Goal: Transaction & Acquisition: Purchase product/service

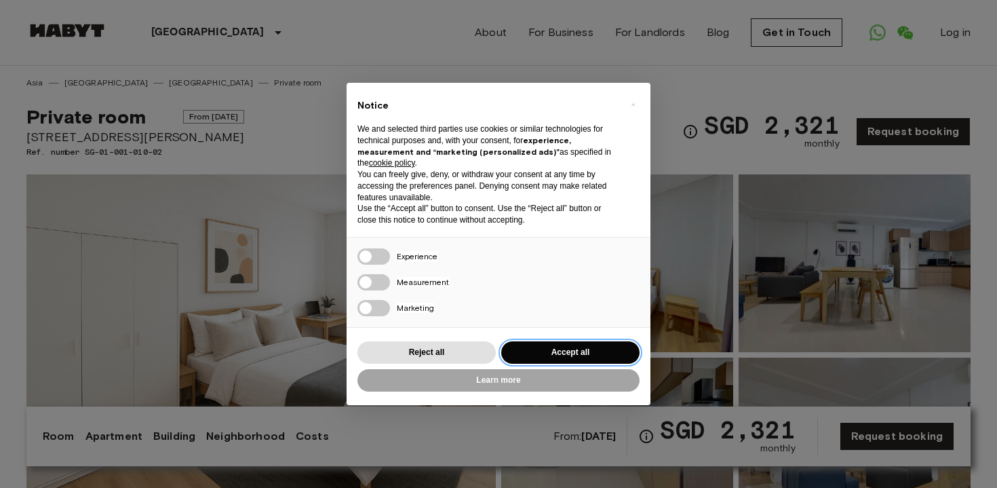
click at [553, 341] on button "Accept all" at bounding box center [570, 352] width 138 height 22
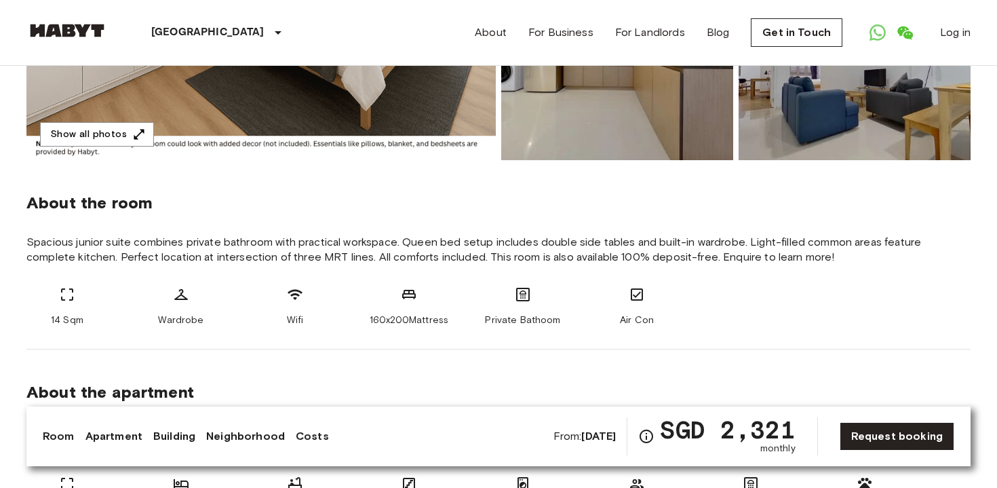
scroll to position [376, 0]
click at [549, 343] on div "About the room Spacious junior suite combines private bathroom with practical w…" at bounding box center [498, 253] width 944 height 189
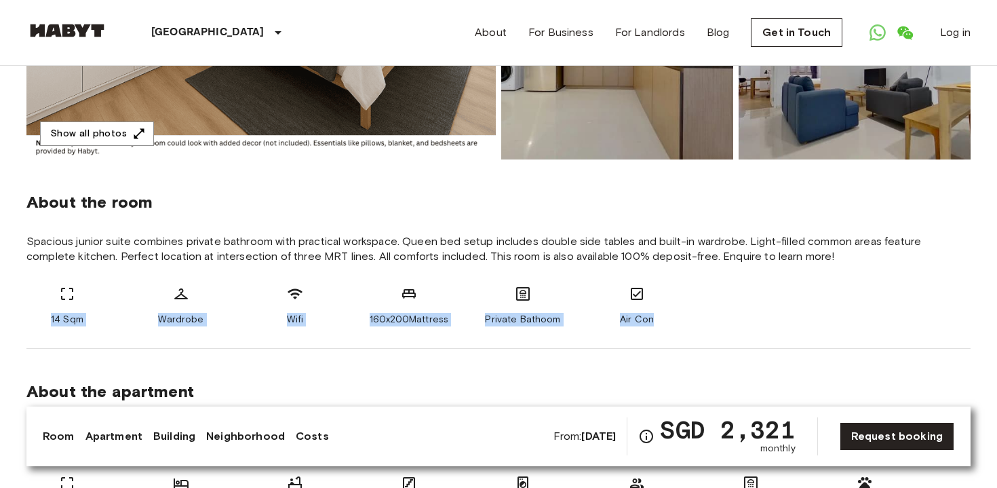
click at [549, 343] on div "About the room Spacious junior suite combines private bathroom with practical w…" at bounding box center [498, 253] width 944 height 189
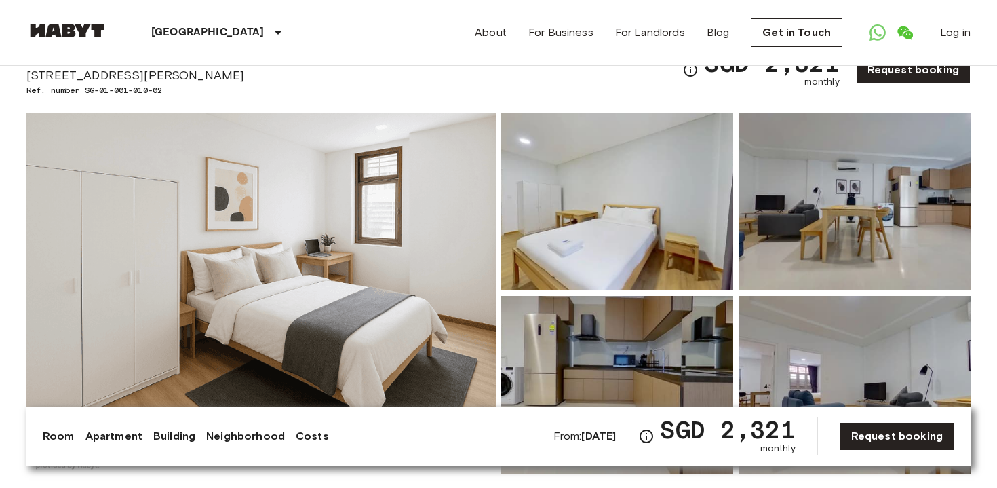
scroll to position [0, 0]
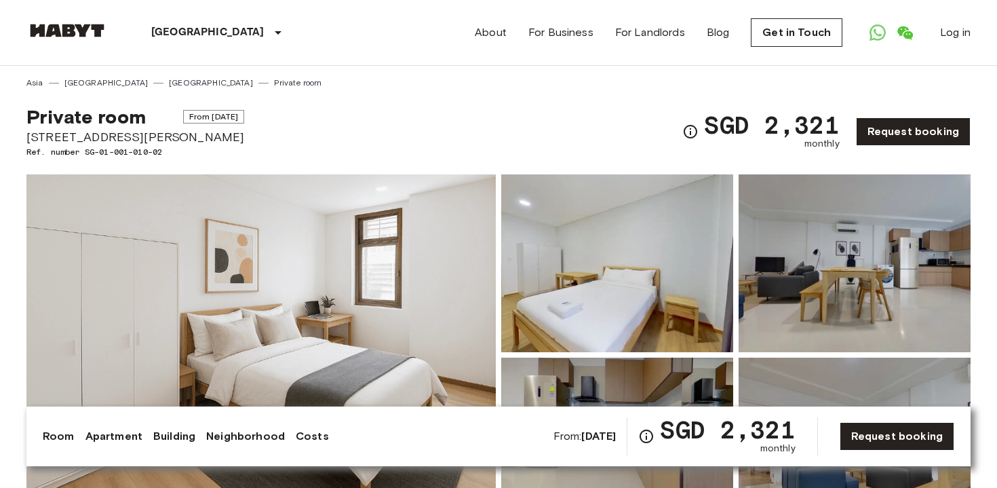
click at [81, 17] on div "[GEOGRAPHIC_DATA] [GEOGRAPHIC_DATA] [GEOGRAPHIC_DATA] [GEOGRAPHIC_DATA] [GEOGRA…" at bounding box center [177, 32] width 303 height 65
click at [79, 29] on img at bounding box center [66, 31] width 81 height 14
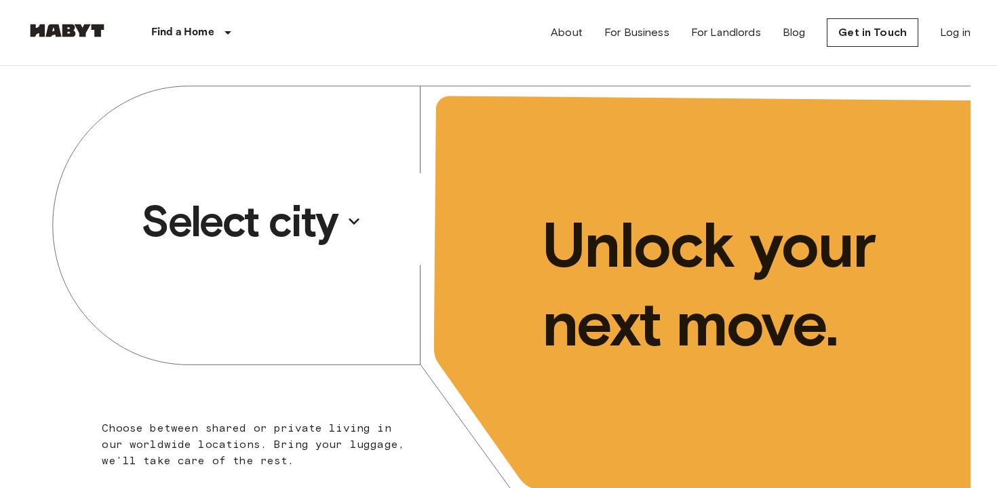
click at [288, 236] on p "Select city" at bounding box center [239, 221] width 197 height 54
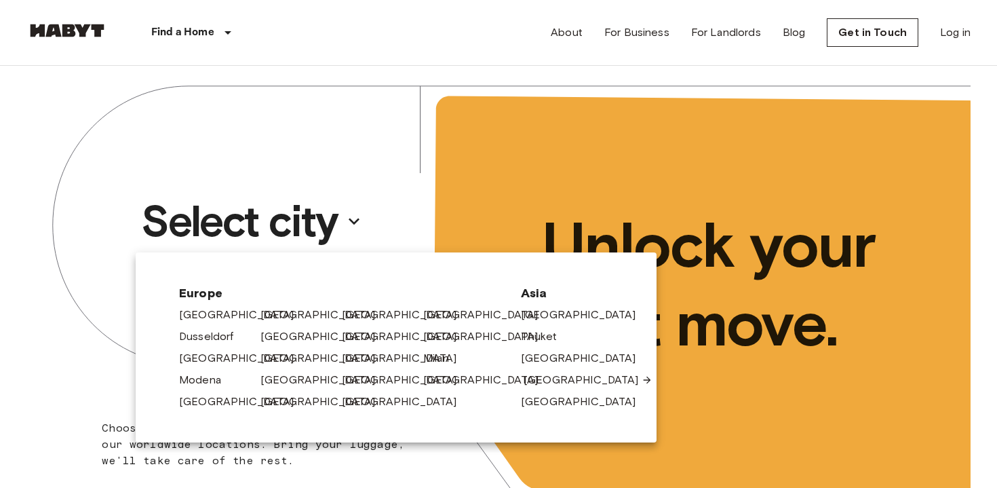
click at [545, 380] on link "[GEOGRAPHIC_DATA]" at bounding box center [588, 380] width 129 height 16
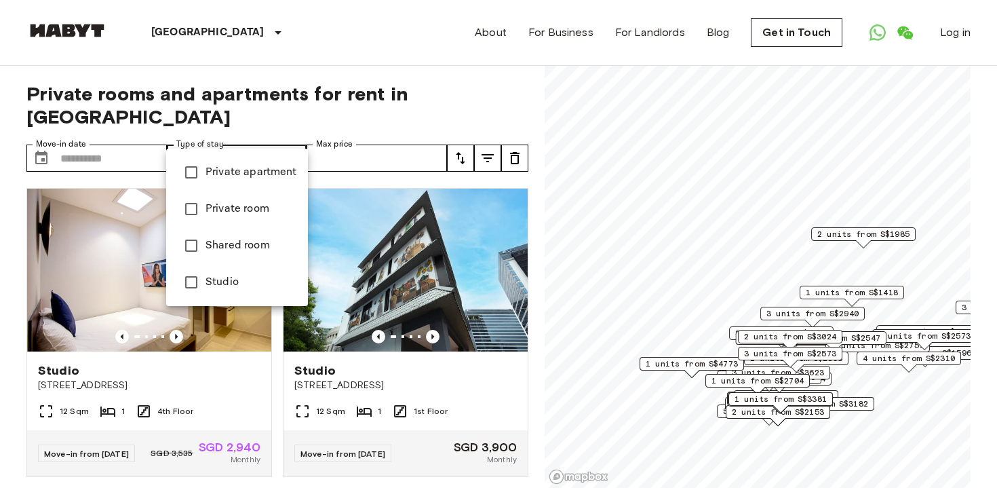
click at [258, 209] on span "Private room" at bounding box center [252, 209] width 92 height 16
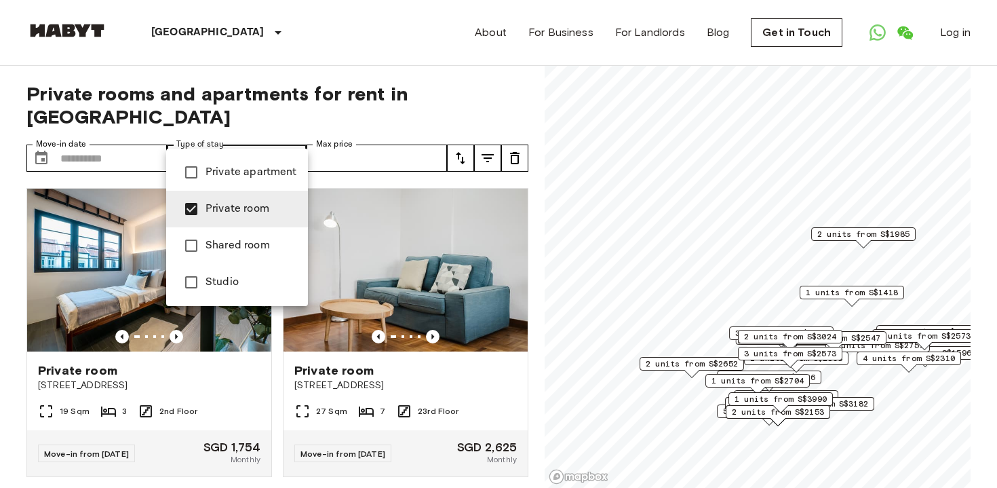
click at [242, 272] on li "Studio" at bounding box center [237, 282] width 142 height 37
type input "**********"
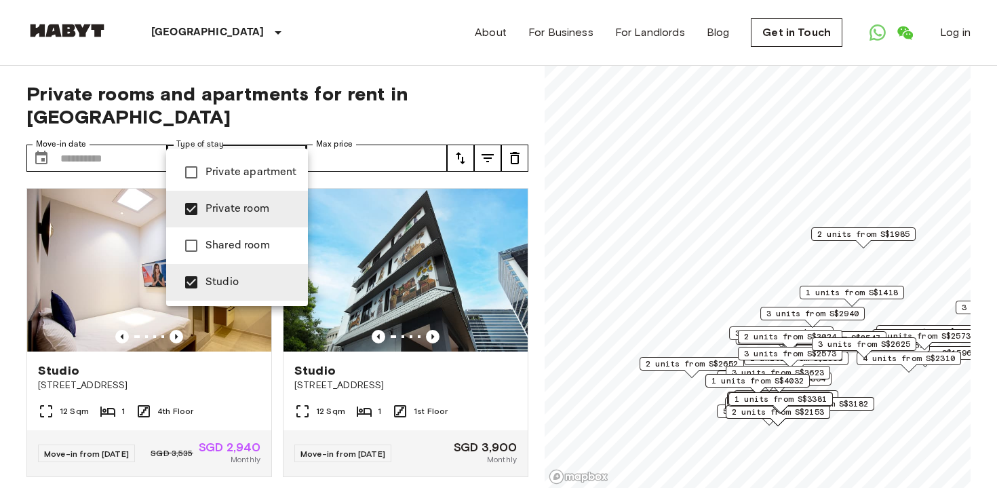
click at [349, 100] on div at bounding box center [498, 244] width 997 height 488
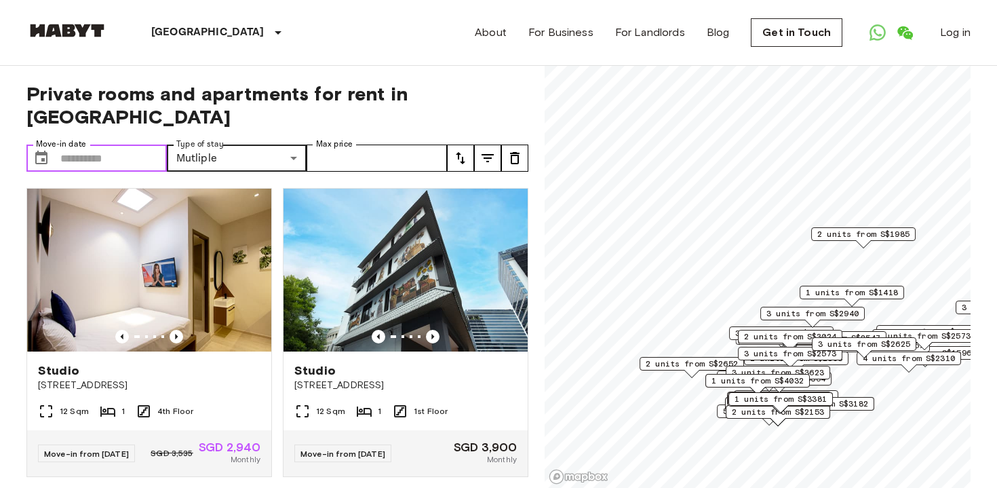
click at [94, 144] on input "Move-in date" at bounding box center [113, 157] width 106 height 27
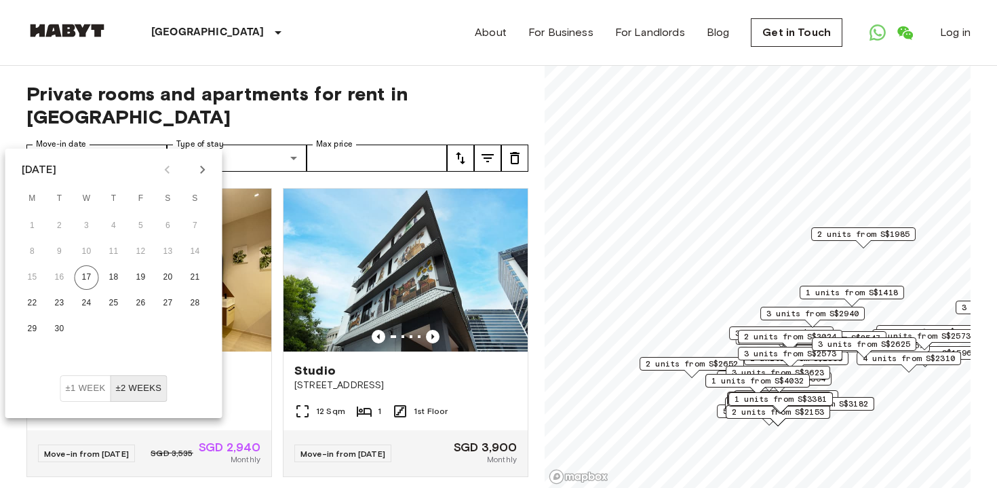
click at [203, 168] on icon "Next month" at bounding box center [202, 170] width 5 height 8
click at [93, 387] on button "±1 week" at bounding box center [85, 388] width 51 height 26
click at [120, 275] on button "16" at bounding box center [114, 277] width 24 height 24
type input "**********"
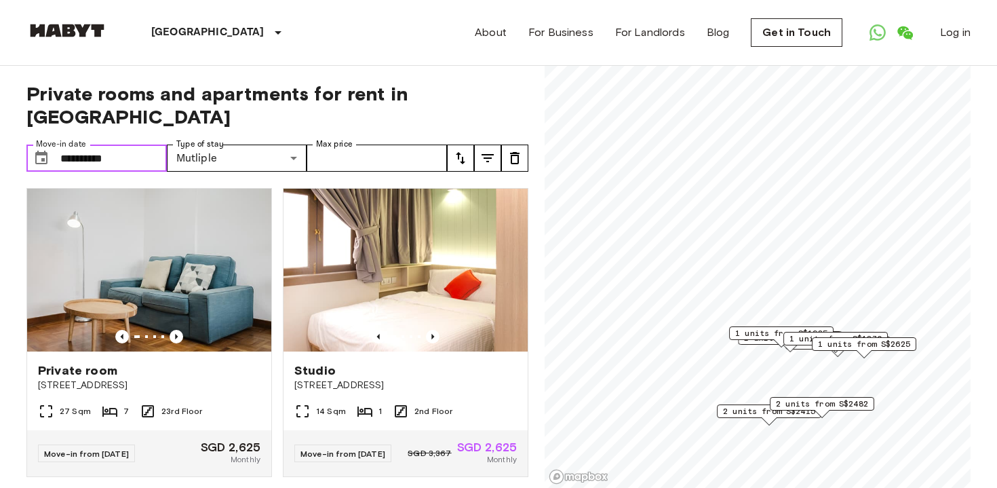
click at [136, 144] on input "**********" at bounding box center [113, 157] width 106 height 27
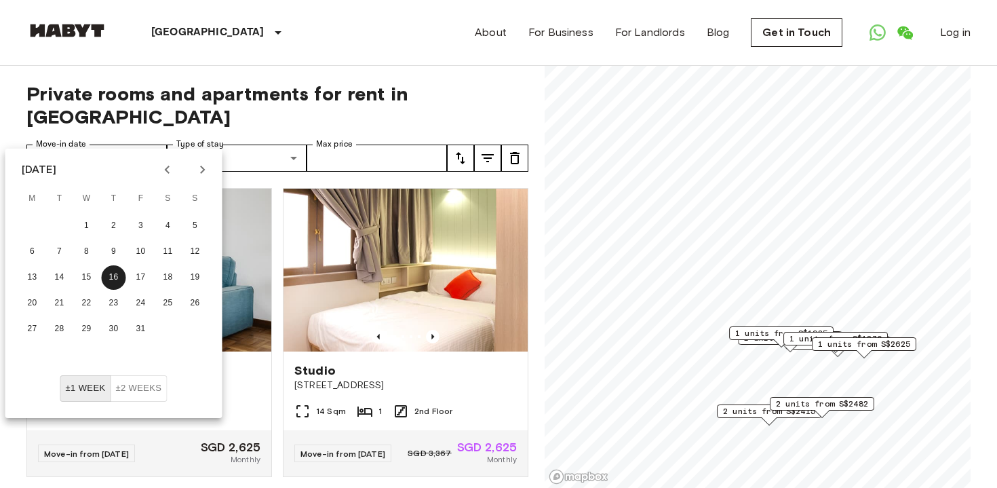
click at [141, 381] on button "±2 weeks" at bounding box center [138, 388] width 57 height 26
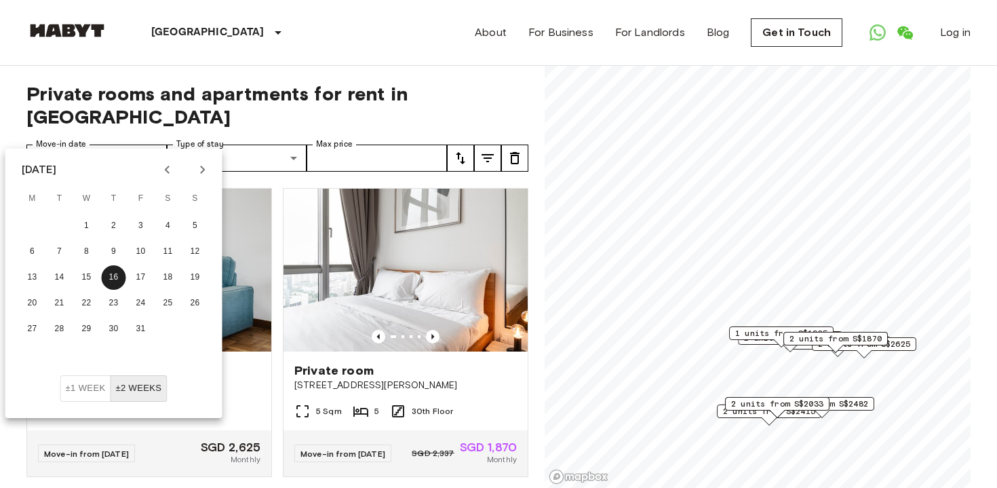
click at [426, 109] on div "**********" at bounding box center [277, 277] width 502 height 423
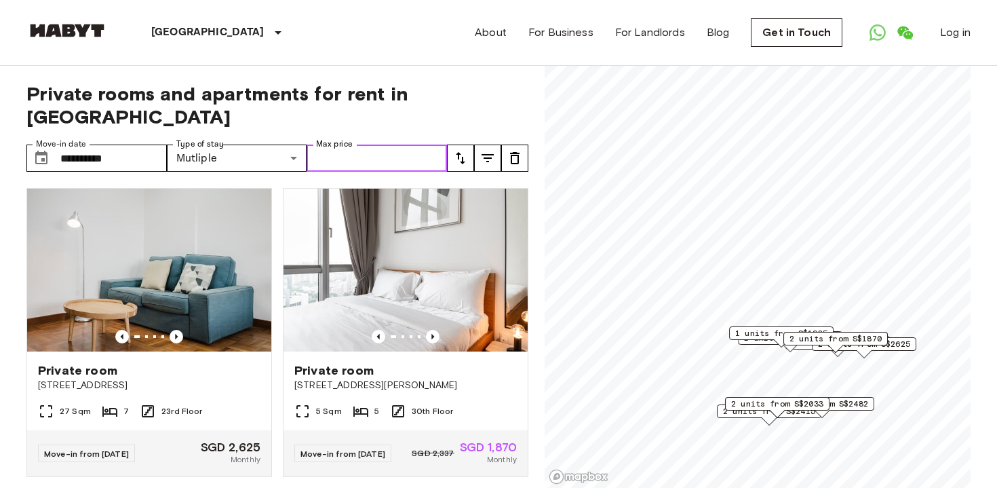
click at [421, 144] on input "Max price" at bounding box center [377, 157] width 140 height 27
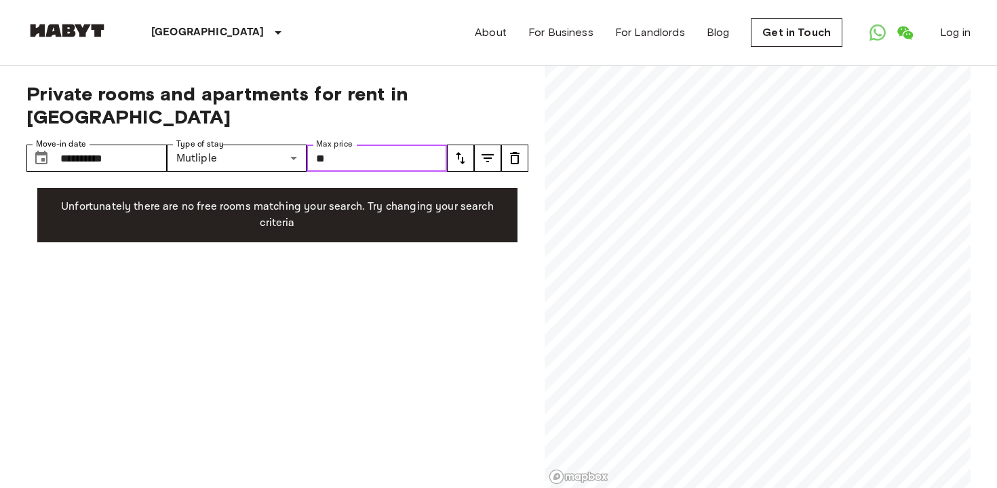
type input "*"
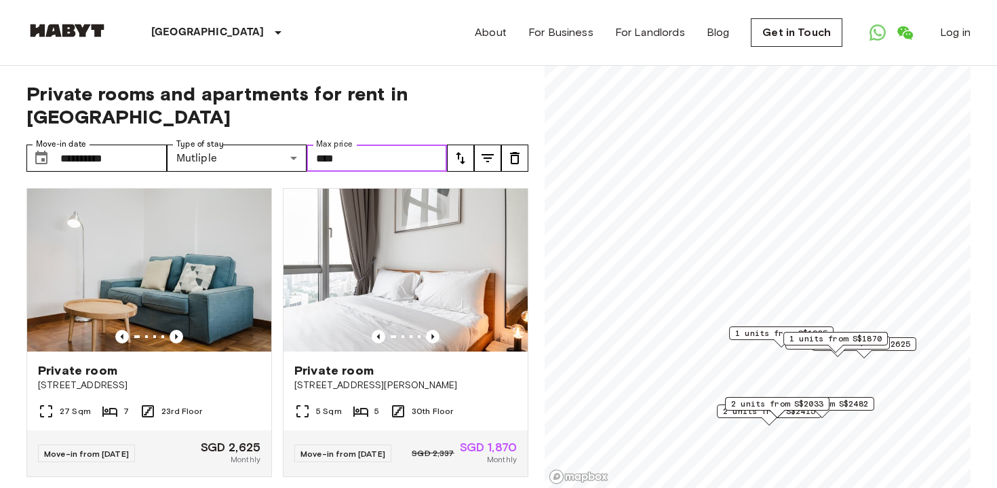
type input "****"
click at [435, 102] on span "Private rooms and apartments for rent in [GEOGRAPHIC_DATA]" at bounding box center [277, 105] width 502 height 46
click at [464, 152] on icon "tune" at bounding box center [460, 158] width 9 height 12
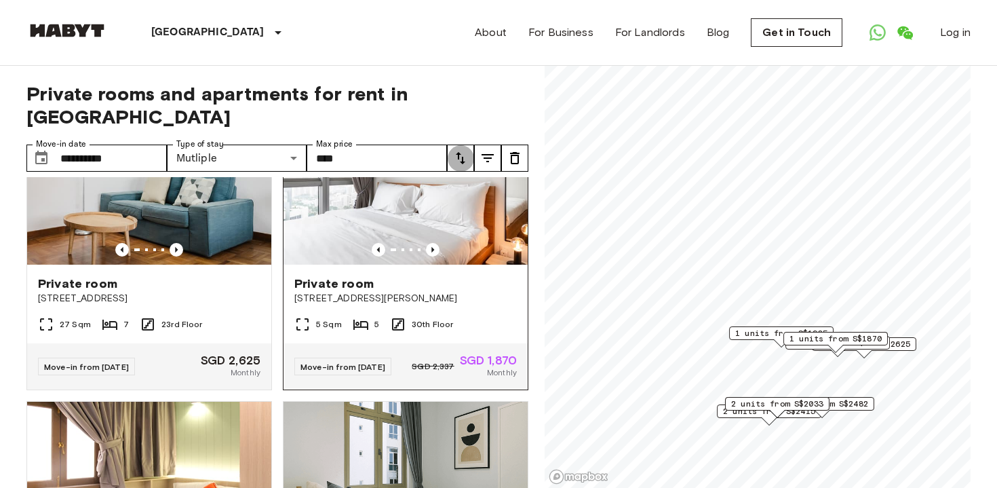
scroll to position [59, 0]
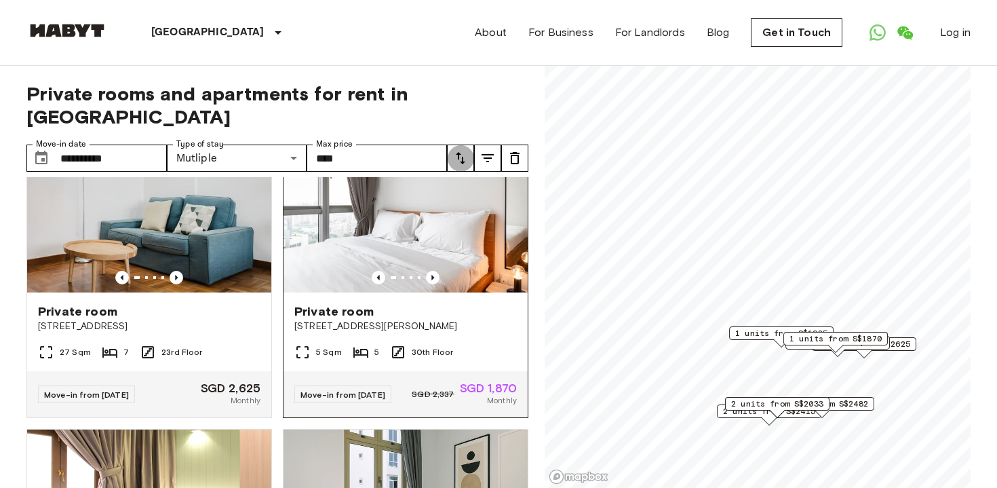
click at [369, 226] on img at bounding box center [406, 211] width 244 height 163
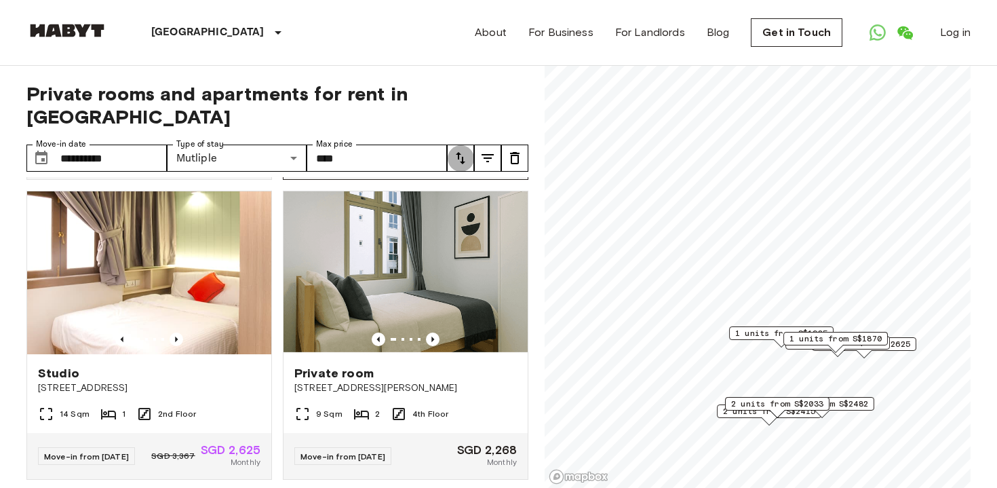
scroll to position [311, 0]
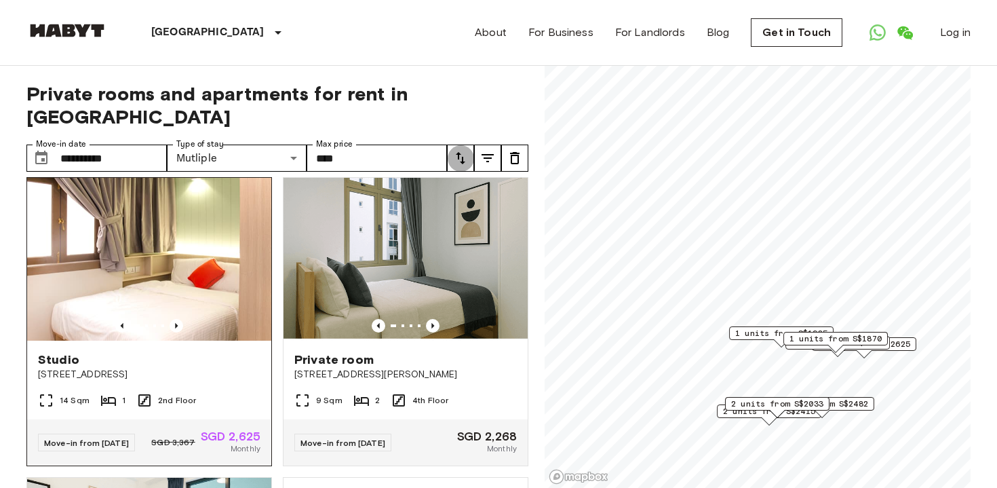
click at [201, 272] on img at bounding box center [149, 259] width 244 height 163
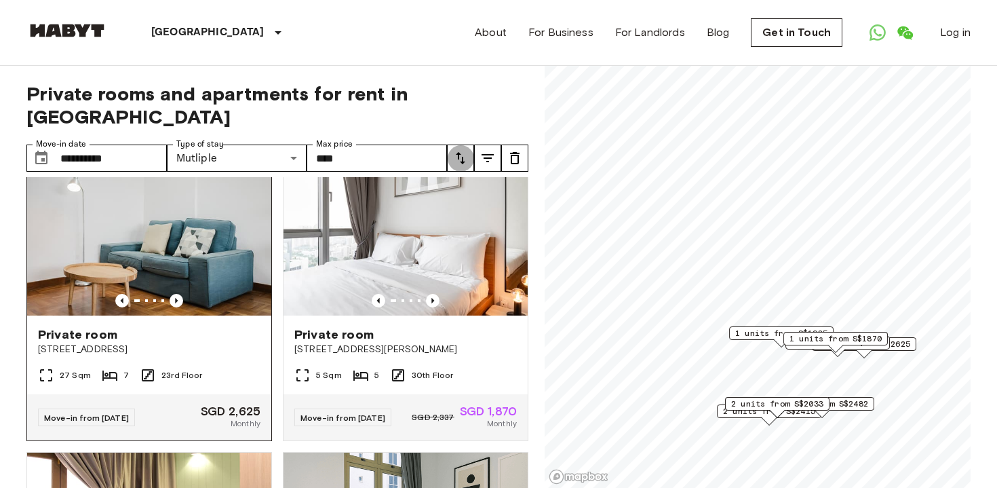
scroll to position [33, 0]
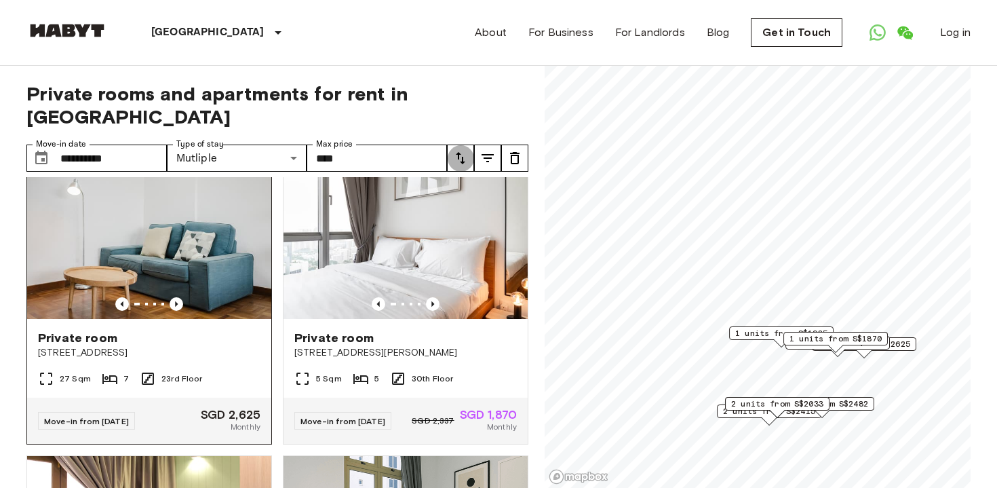
click at [220, 254] on img at bounding box center [149, 237] width 244 height 163
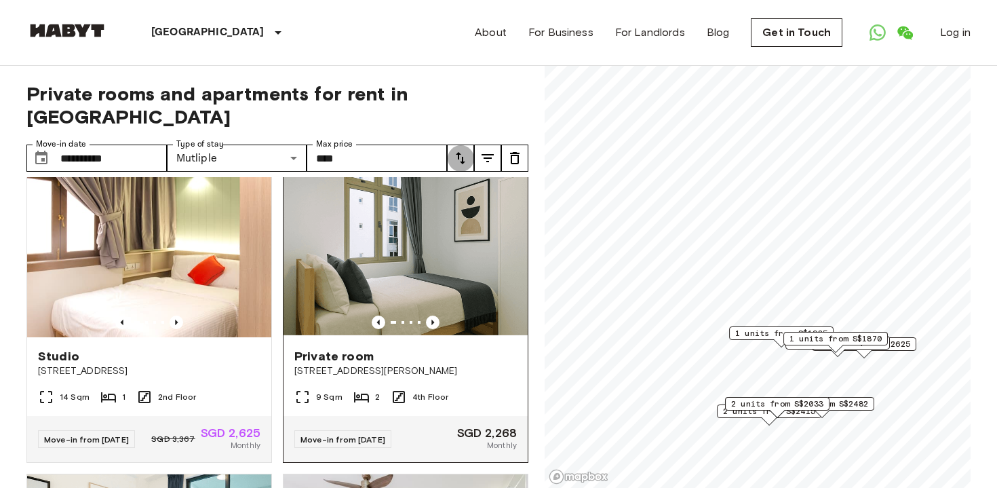
click at [334, 269] on img at bounding box center [406, 255] width 244 height 163
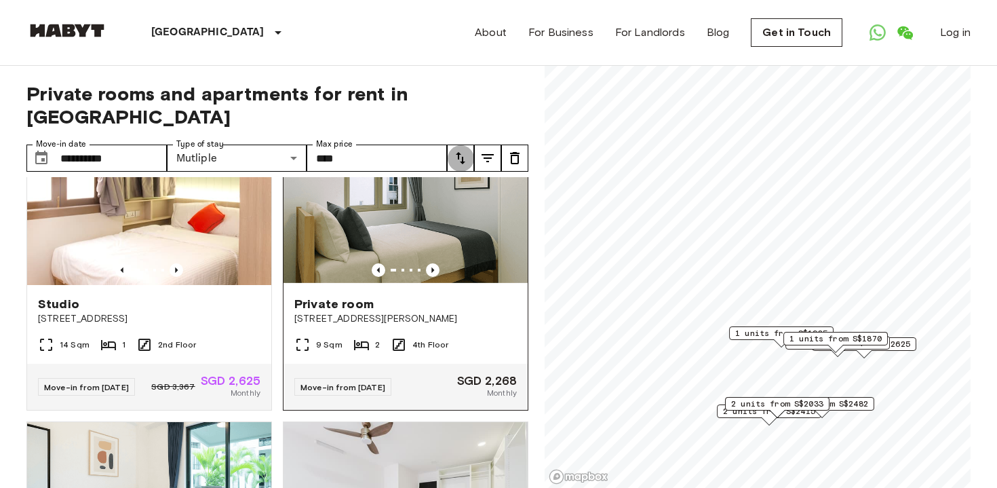
scroll to position [634, 0]
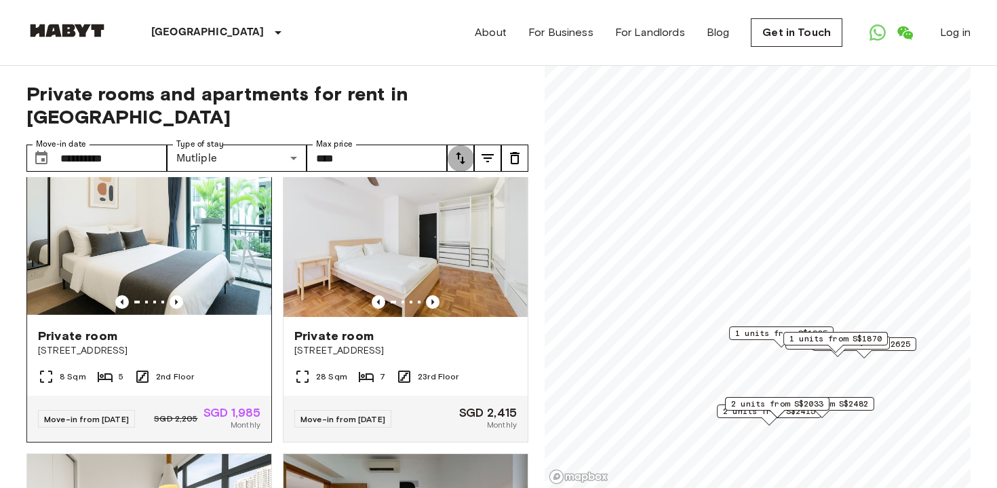
click at [195, 254] on img at bounding box center [149, 235] width 244 height 163
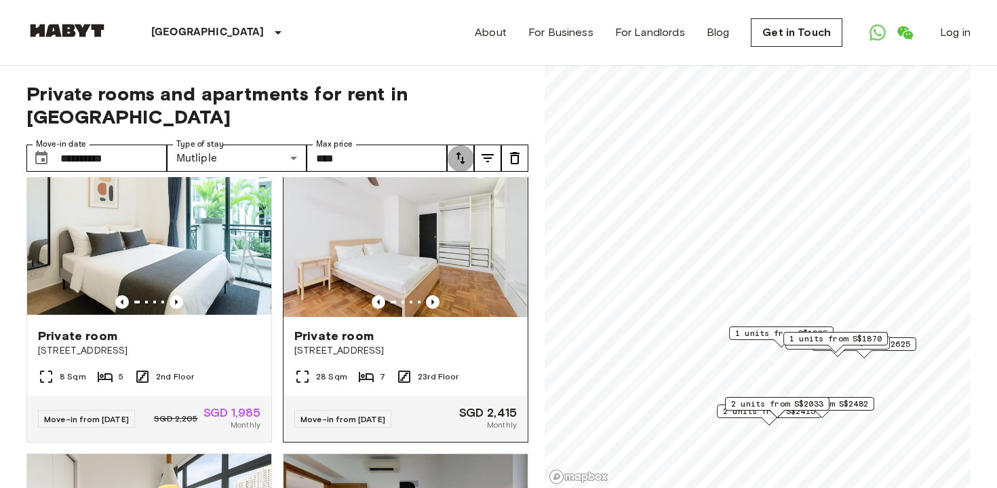
click at [301, 248] on img at bounding box center [406, 235] width 244 height 163
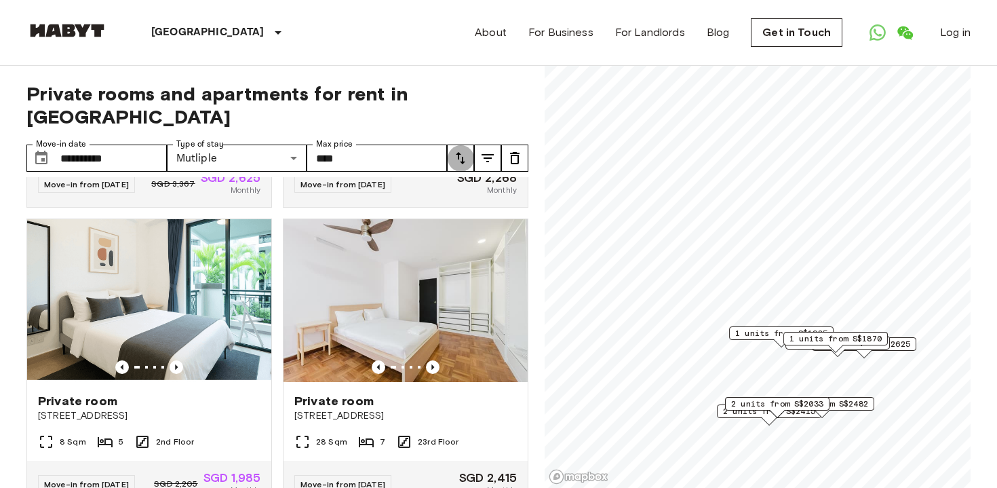
scroll to position [378, 0]
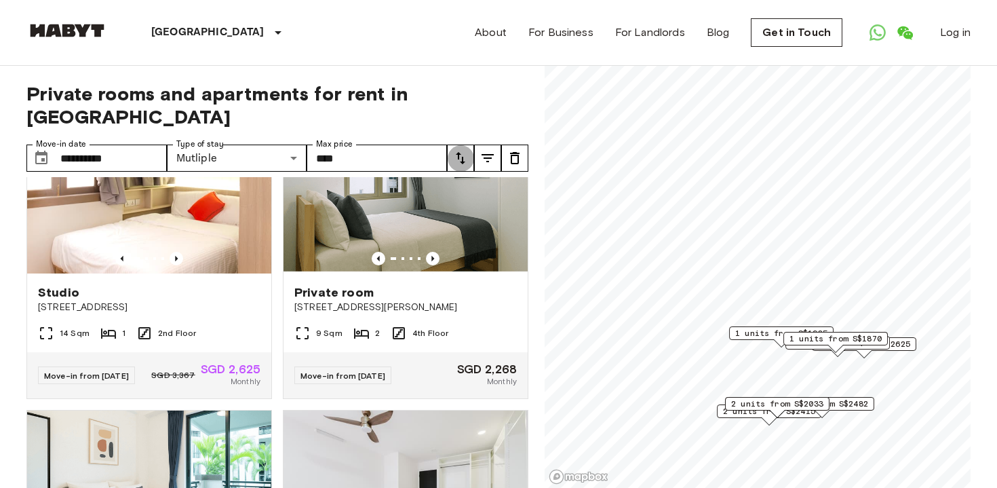
click at [485, 150] on icon "tune" at bounding box center [488, 158] width 16 height 16
click at [461, 150] on icon "tune" at bounding box center [460, 158] width 16 height 16
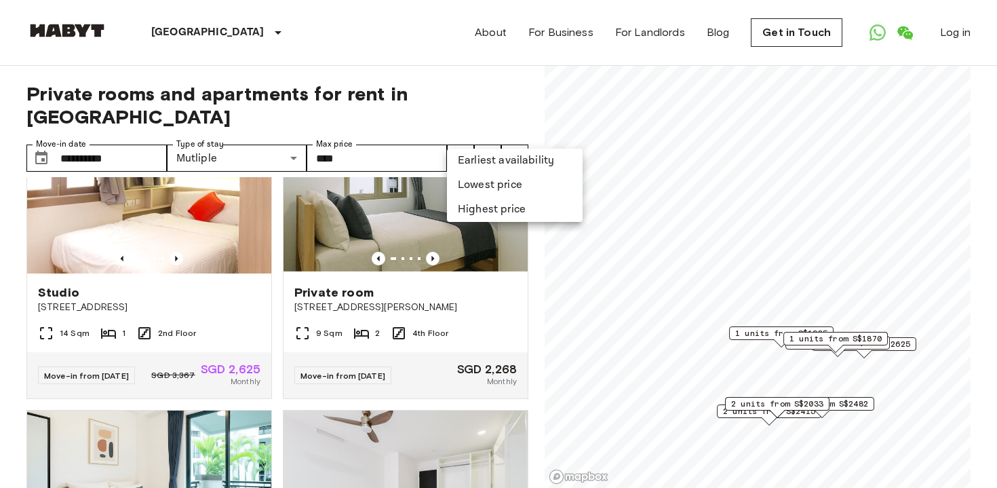
click at [468, 163] on li "Earliest availability" at bounding box center [515, 161] width 136 height 24
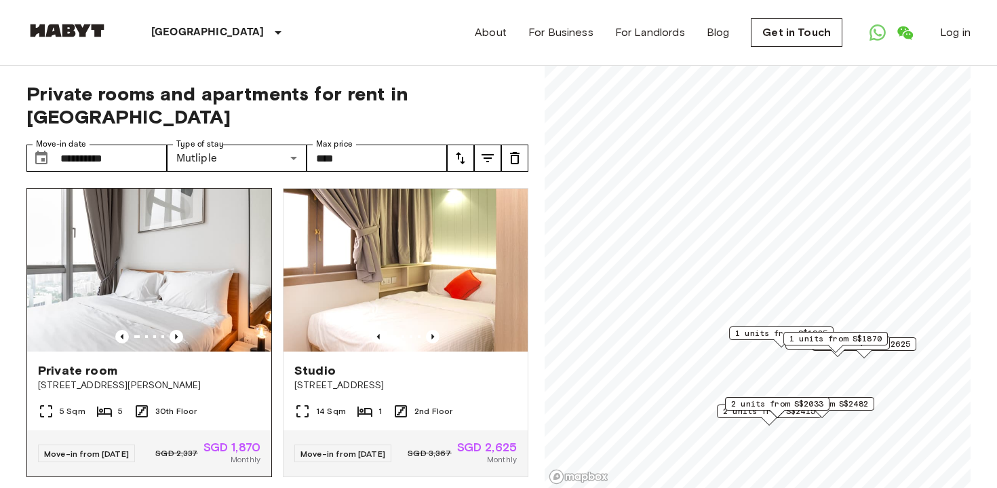
click at [178, 258] on img at bounding box center [149, 270] width 244 height 163
click at [400, 256] on img at bounding box center [406, 270] width 244 height 163
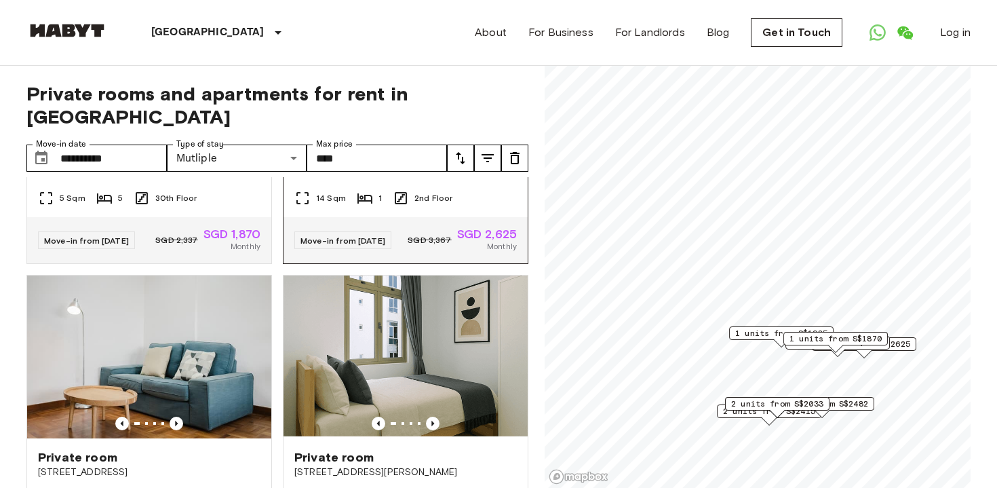
scroll to position [296, 0]
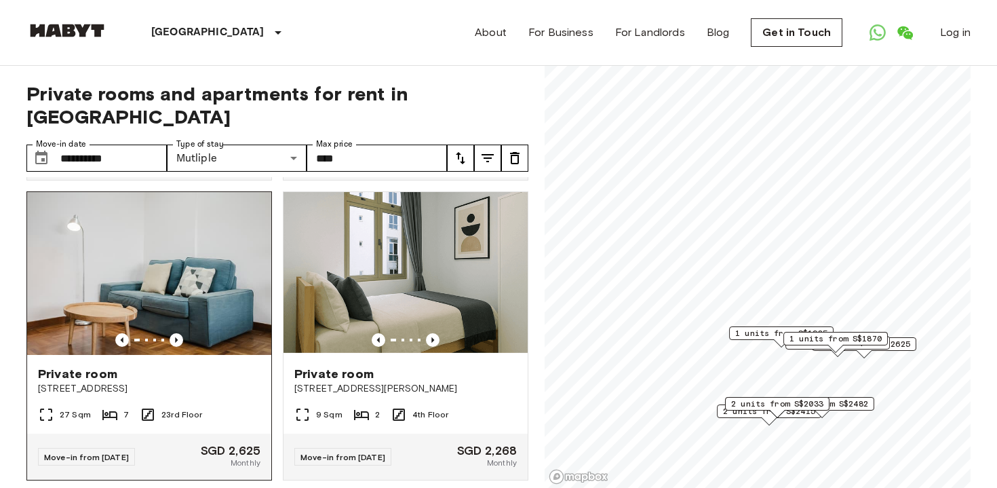
click at [208, 296] on img at bounding box center [149, 273] width 244 height 163
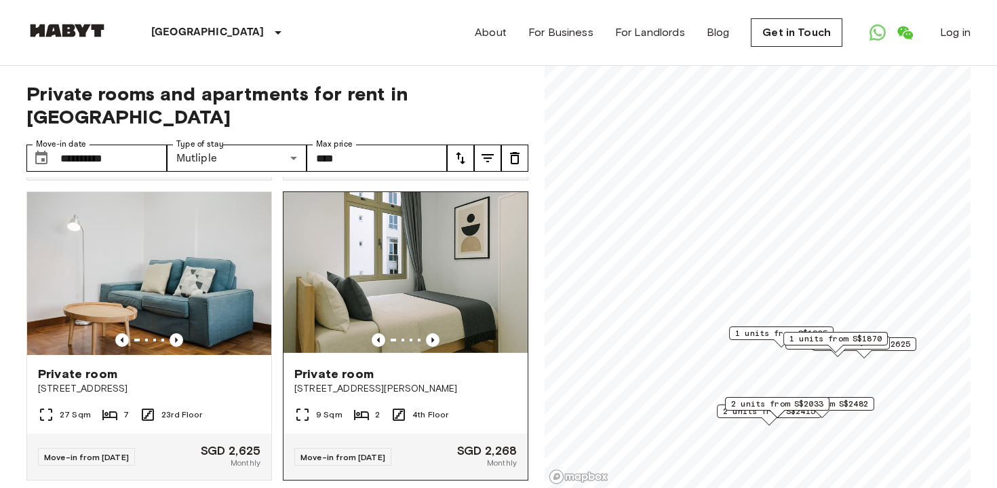
click at [356, 290] on img at bounding box center [406, 273] width 244 height 163
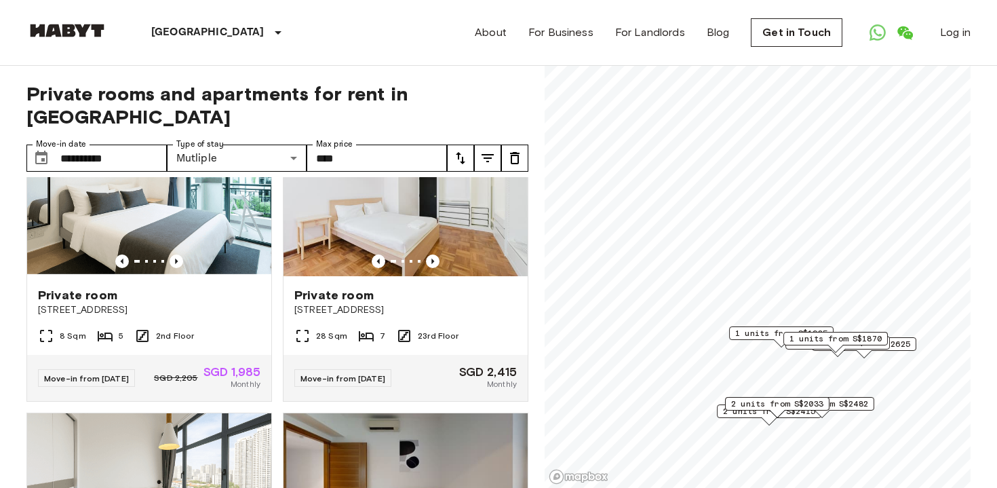
scroll to position [682, 0]
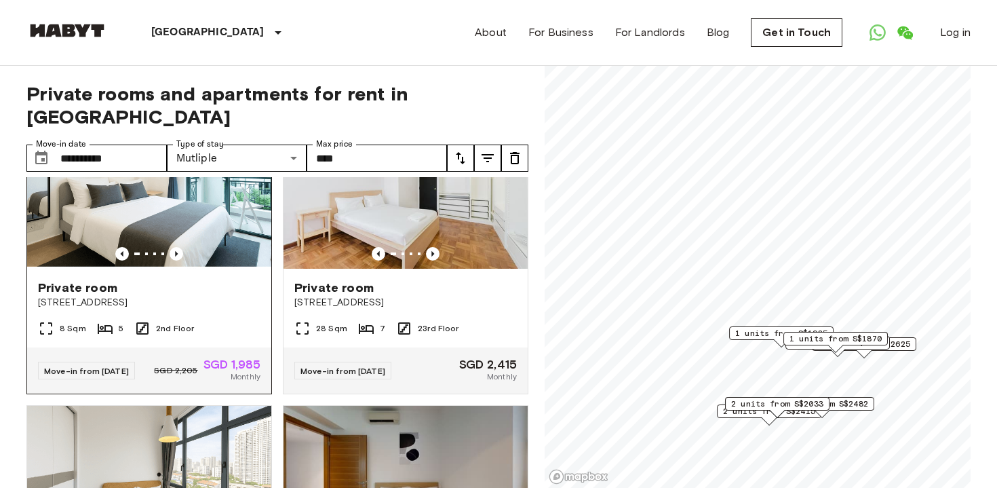
click at [217, 217] on img at bounding box center [149, 187] width 244 height 163
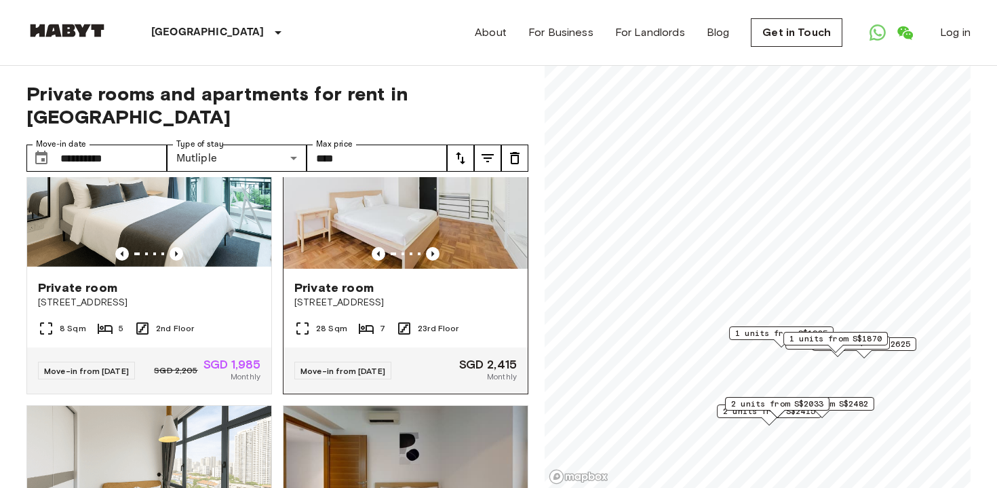
click at [324, 198] on img at bounding box center [406, 187] width 244 height 163
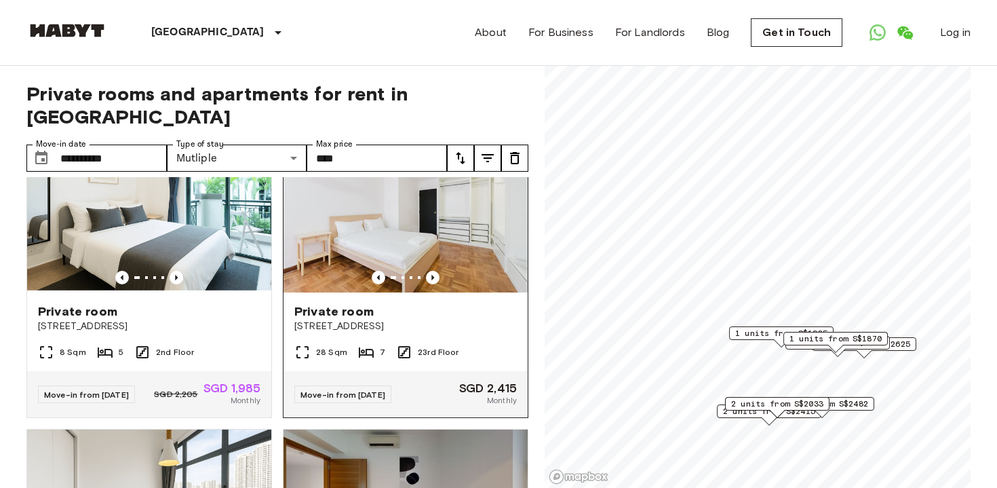
scroll to position [659, 0]
